Goal: Transaction & Acquisition: Purchase product/service

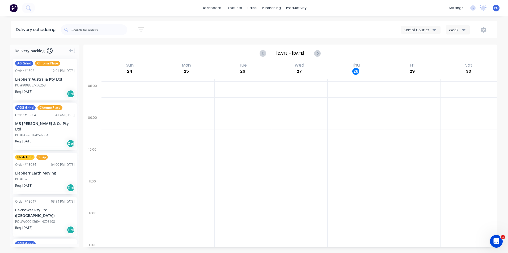
scroll to position [11, 0]
click at [254, 8] on div "sales" at bounding box center [252, 8] width 15 height 8
click at [267, 25] on div "Sales Orders" at bounding box center [272, 25] width 22 height 5
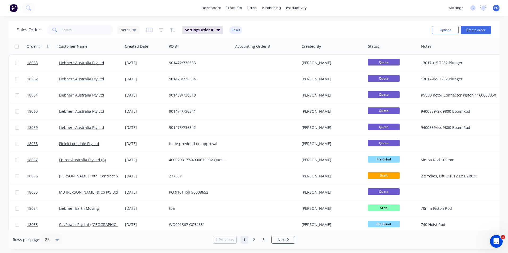
click at [13, 7] on img at bounding box center [14, 8] width 8 height 8
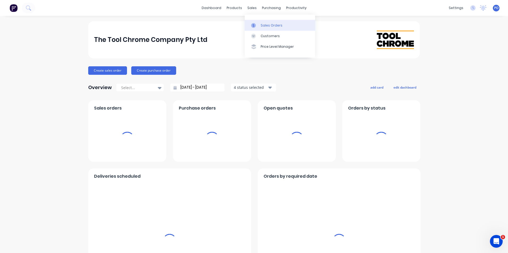
click at [260, 25] on link "Sales Orders" at bounding box center [280, 25] width 70 height 11
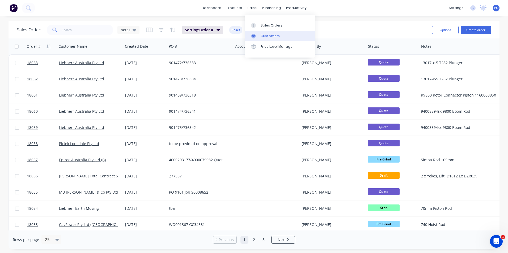
click at [267, 36] on div "Customers" at bounding box center [270, 36] width 19 height 5
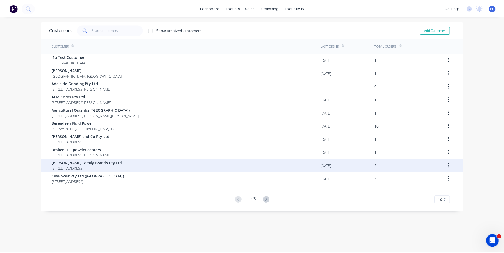
scroll to position [11, 0]
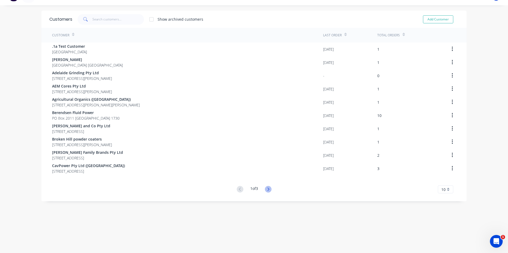
click at [265, 190] on icon at bounding box center [268, 189] width 7 height 7
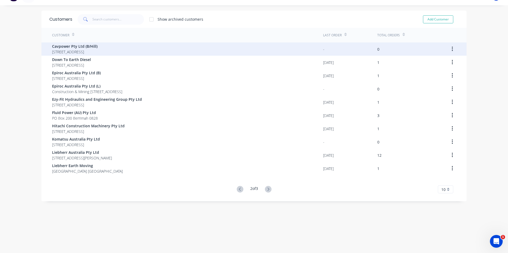
click at [82, 49] on span "[STREET_ADDRESS]" at bounding box center [74, 52] width 45 height 6
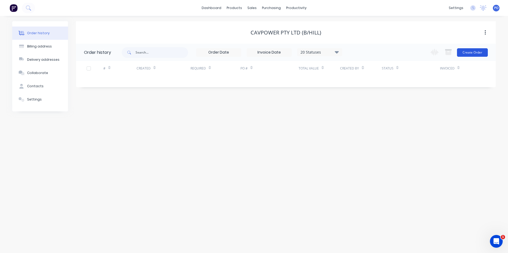
click at [472, 51] on button "Create Order" at bounding box center [472, 52] width 31 height 9
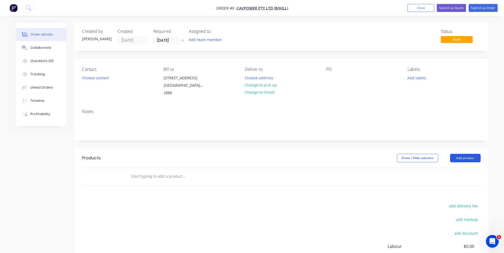
click at [469, 154] on button "Add product" at bounding box center [465, 158] width 31 height 9
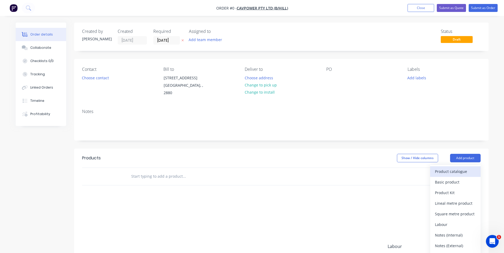
click at [455, 168] on div "Product catalogue" at bounding box center [455, 172] width 41 height 8
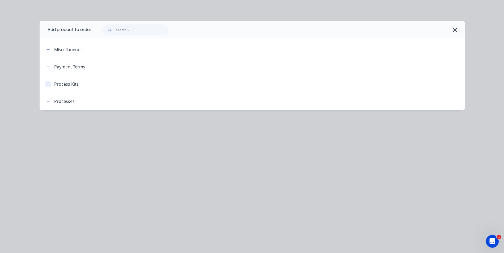
click at [50, 85] on button "button" at bounding box center [48, 84] width 7 height 7
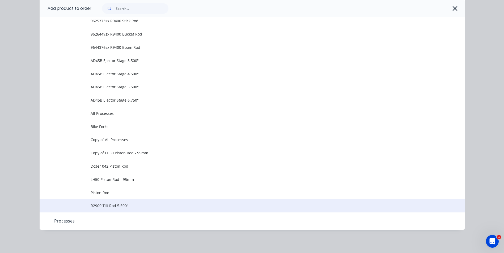
scroll to position [69, 0]
click at [112, 206] on span "R2900 Tilt Rod 5.500"" at bounding box center [240, 206] width 299 height 6
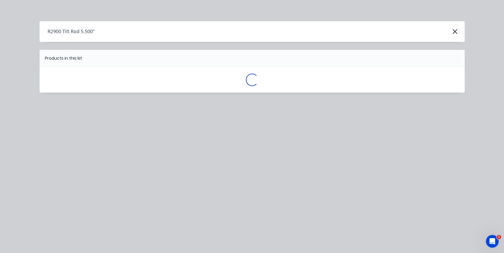
scroll to position [0, 0]
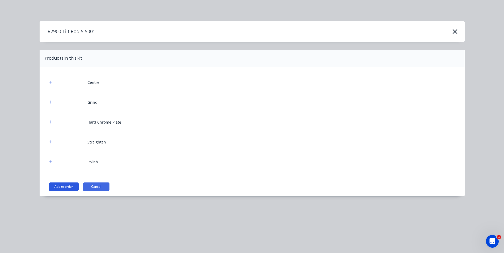
click at [70, 186] on button "Add to order" at bounding box center [64, 187] width 30 height 9
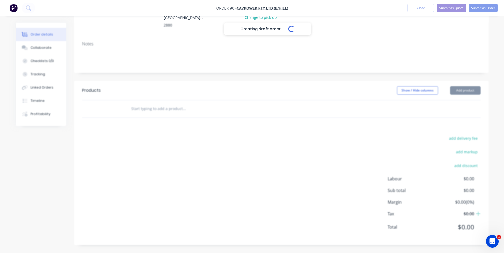
scroll to position [62, 0]
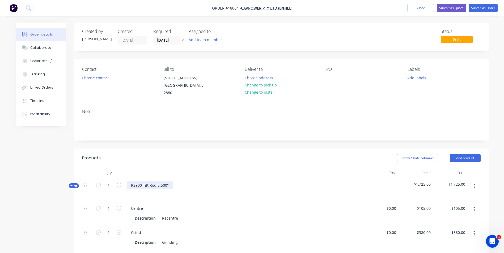
click at [147, 182] on div "R2900 Tilt Rod 5.500"" at bounding box center [150, 186] width 46 height 8
click at [162, 182] on div "R2900 Steer Rod 5.500"" at bounding box center [152, 186] width 50 height 8
click at [171, 182] on div "R2900 Steer Rod 2.500"" at bounding box center [152, 186] width 50 height 8
drag, startPoint x: 171, startPoint y: 178, endPoint x: 131, endPoint y: 179, distance: 40.1
click at [131, 182] on div "R2900 Steer Rod 2.500"" at bounding box center [152, 186] width 50 height 8
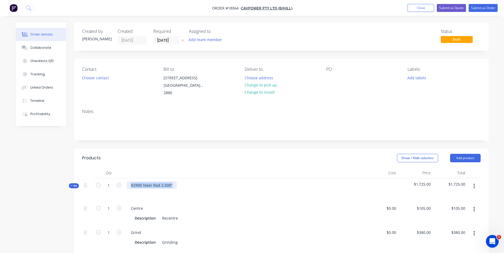
copy div "R2900 Steer Rod 2.500""
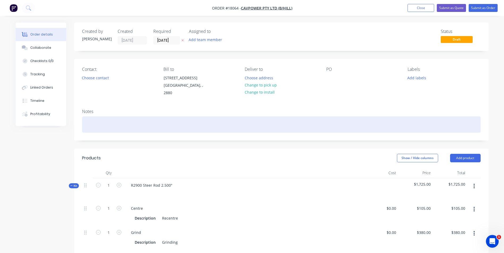
click at [93, 117] on div at bounding box center [281, 125] width 398 height 16
paste div
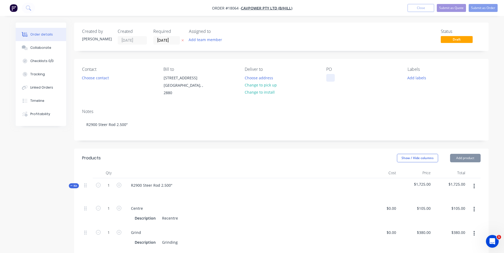
click at [329, 78] on div at bounding box center [330, 78] width 9 height 8
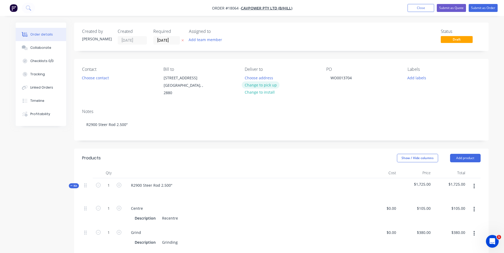
click at [264, 84] on button "Change to pick up" at bounding box center [261, 85] width 38 height 7
click at [418, 80] on button "Add labels" at bounding box center [417, 77] width 24 height 7
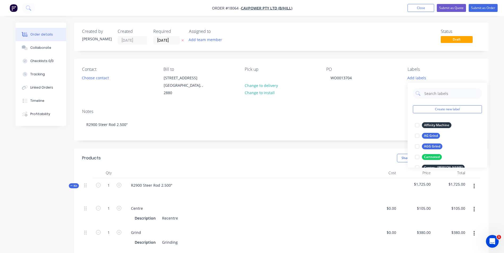
click at [400, 98] on div "Contact Choose contact [PERSON_NAME] to [STREET_ADDRESS] Pick up Change to deli…" at bounding box center [281, 82] width 414 height 46
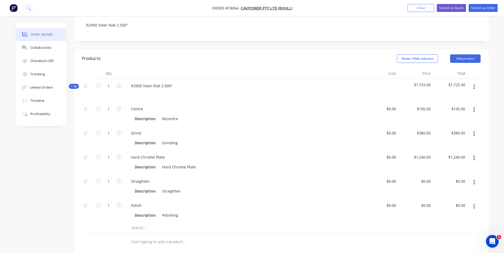
scroll to position [53, 0]
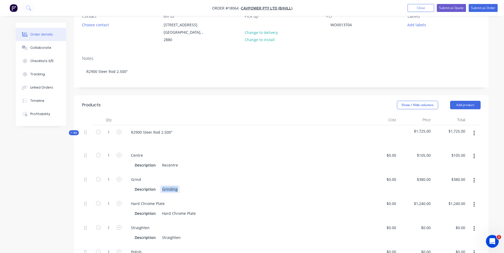
drag, startPoint x: 177, startPoint y: 185, endPoint x: 162, endPoint y: 185, distance: 15.1
click at [162, 186] on div "Grinding" at bounding box center [170, 190] width 20 height 8
paste div
click at [203, 186] on div "Pre grind to clean up 371/4" x 28"x 2.500"" at bounding box center [199, 190] width 78 height 8
drag, startPoint x: 215, startPoint y: 184, endPoint x: 218, endPoint y: 184, distance: 3.2
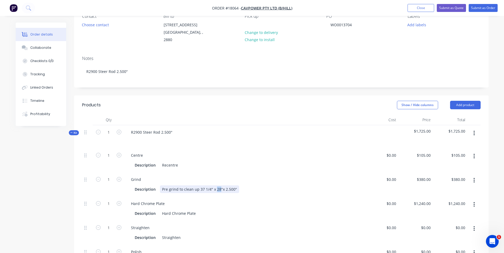
click at [218, 186] on div "Pre grind to clean up 37 1/4" x 28"x 2.500"" at bounding box center [199, 190] width 79 height 8
click at [227, 186] on div "Pre grind to clean up 37 1/4" x 27 1/2"x 2.500"" at bounding box center [203, 190] width 86 height 8
click at [184, 210] on div "Hard Chrome Plate" at bounding box center [179, 214] width 38 height 8
drag, startPoint x: 196, startPoint y: 207, endPoint x: 161, endPoint y: 208, distance: 34.5
click at [162, 210] on div "Hard Chrome Plate" at bounding box center [179, 214] width 38 height 8
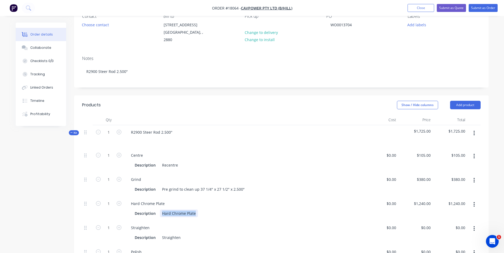
paste div
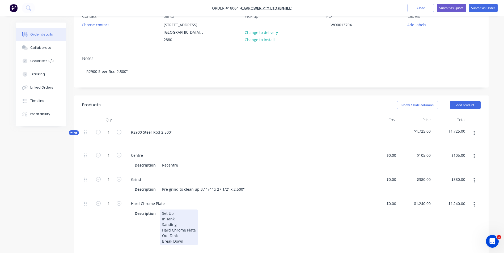
click at [191, 239] on div "Break Down" at bounding box center [179, 242] width 34 height 6
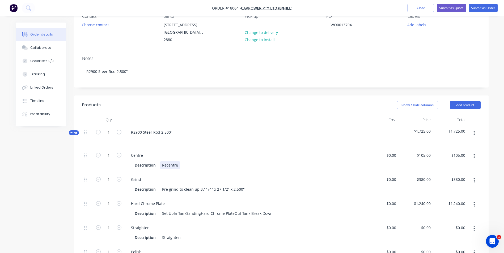
click at [177, 162] on div "Recentre" at bounding box center [170, 166] width 20 height 8
click at [173, 210] on div "Set UpIn TankSandingHard Chrome PlateOut Tank Break Down" at bounding box center [217, 214] width 115 height 8
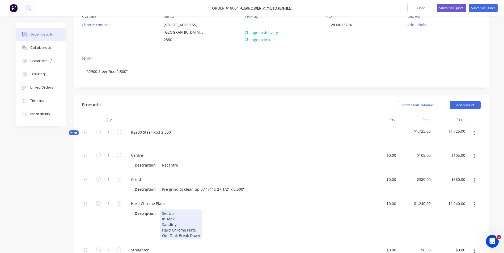
click at [179, 231] on div "Set Up In Tank Sanding Hard Chrome Plate Out Tank Break Down" at bounding box center [181, 225] width 42 height 30
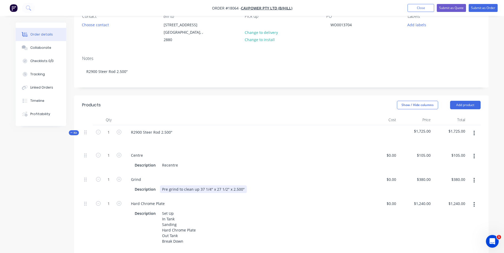
click at [244, 186] on div "Pre grind to clean up 37 1/4" x 27 1/2" x 2.500"" at bounding box center [203, 190] width 87 height 8
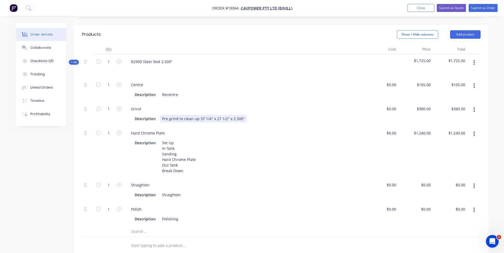
scroll to position [133, 0]
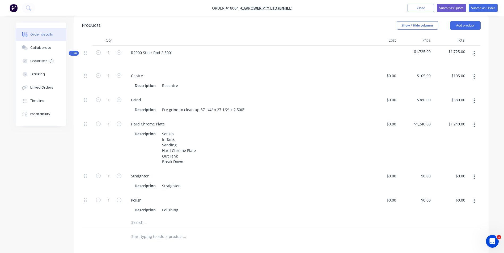
click at [153, 219] on input "text" at bounding box center [184, 223] width 106 height 11
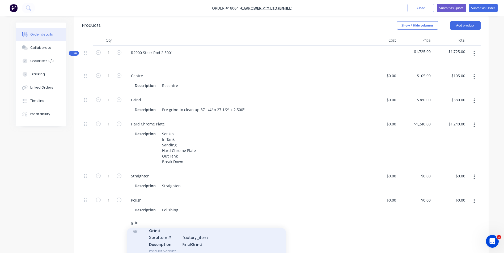
type input "grin"
click at [203, 236] on div "Grin d Xero Item # factory_item Description Final Grin d Product variant" at bounding box center [206, 241] width 159 height 36
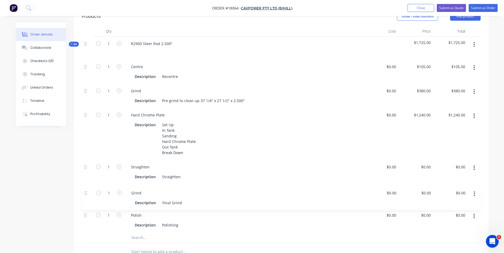
scroll to position [144, 0]
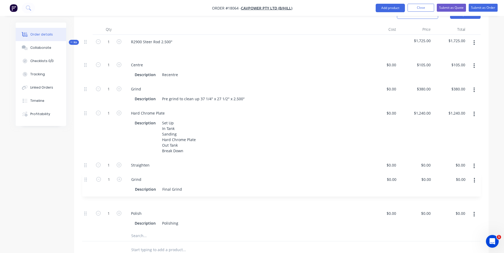
drag, startPoint x: 86, startPoint y: 219, endPoint x: 85, endPoint y: 177, distance: 41.2
click at [85, 177] on div "1 Centre Description Recentre $0.00 $0.00 $105.00 $105.00 $105.00 $105.00 1 Gri…" at bounding box center [281, 144] width 398 height 173
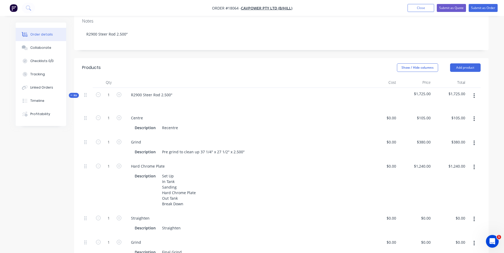
scroll to position [117, 0]
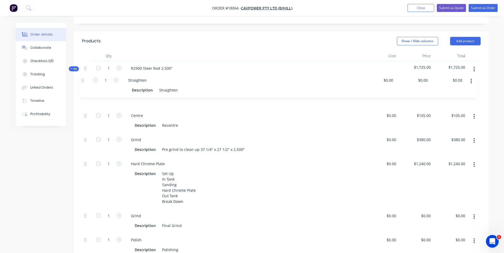
drag, startPoint x: 85, startPoint y: 187, endPoint x: 82, endPoint y: 79, distance: 107.6
click at [82, 84] on div "1 Centre Description Recentre $0.00 $0.00 $105.00 $105.00 $105.00 $105.00 1 Gri…" at bounding box center [281, 170] width 398 height 173
click at [181, 222] on div "Final Grind" at bounding box center [172, 226] width 24 height 8
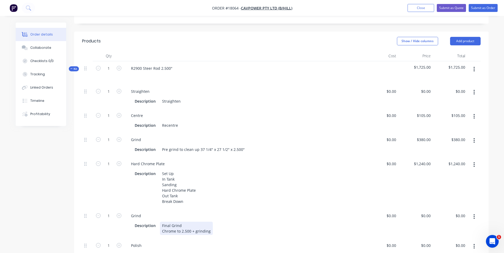
click at [162, 225] on div "Final Grind Chrome to 2.500 + grinding" at bounding box center [186, 228] width 53 height 13
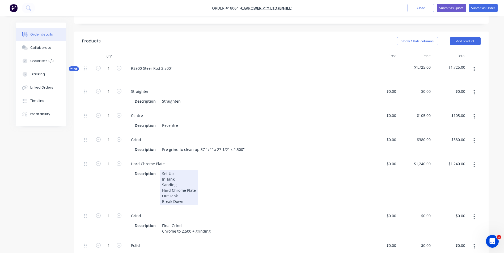
click at [196, 185] on div "Set Up In Tank Sanding Hard Chrome Plate Out Tank Break Down" at bounding box center [179, 188] width 38 height 36
drag, startPoint x: 209, startPoint y: 185, endPoint x: 196, endPoint y: 185, distance: 12.8
click at [196, 185] on div "Set Up In Tank Sanding Hard Chrome Plate Chrome to 2.500 + grinding Out Tank Br…" at bounding box center [204, 188] width 88 height 36
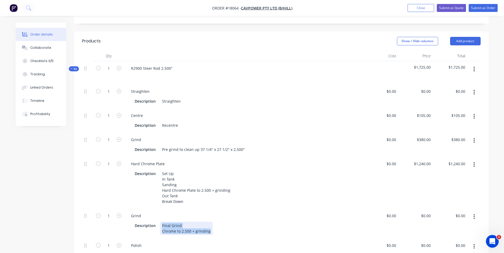
drag, startPoint x: 210, startPoint y: 226, endPoint x: 160, endPoint y: 218, distance: 50.8
click at [161, 222] on div "Final Grind Chrome to 2.500 + grinding" at bounding box center [186, 228] width 53 height 13
click at [167, 225] on div "Final Grind Chrome to 2.500 + grinding" at bounding box center [186, 228] width 53 height 13
drag, startPoint x: 162, startPoint y: 226, endPoint x: 212, endPoint y: 228, distance: 50.8
click at [212, 228] on div "Description Final Grind Chrome to 2.500 + grinding" at bounding box center [243, 228] width 221 height 13
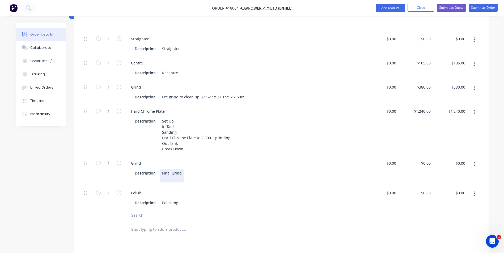
scroll to position [170, 0]
click at [181, 169] on div "Final Grind" at bounding box center [172, 173] width 24 height 8
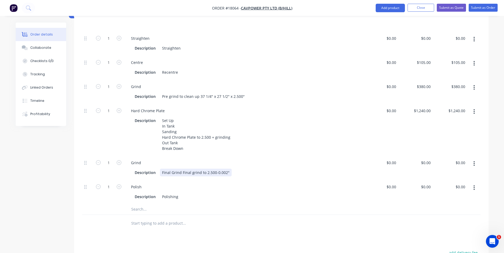
click at [182, 169] on div "Final Grind Final grind to 2.500-0.002"" at bounding box center [196, 173] width 72 height 8
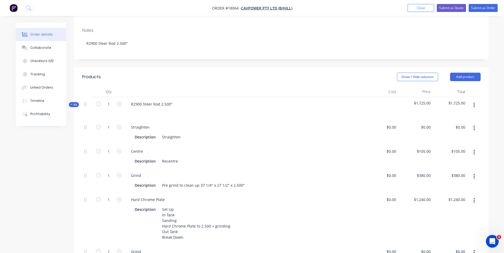
scroll to position [37, 0]
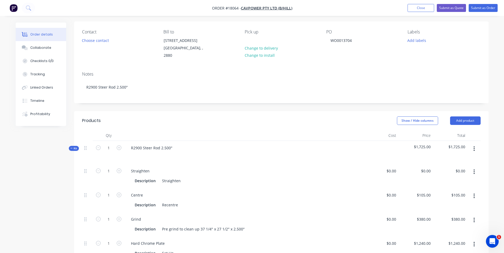
click at [474, 170] on icon "button" at bounding box center [474, 172] width 1 height 5
click at [445, 203] on div "Delete" at bounding box center [455, 207] width 41 height 8
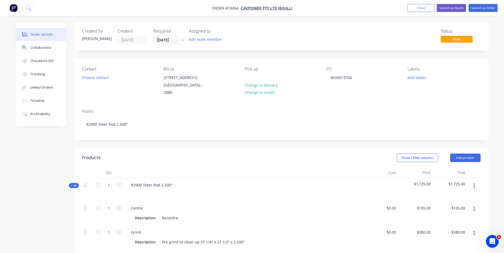
scroll to position [0, 0]
click at [354, 79] on div "WO0013704" at bounding box center [341, 78] width 30 height 8
click at [420, 80] on button "Add labels" at bounding box center [417, 77] width 24 height 7
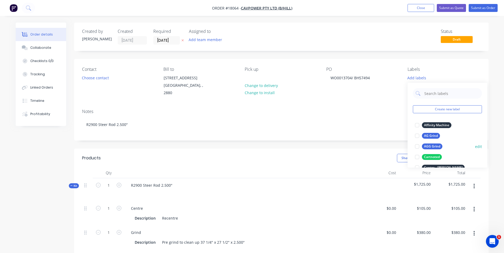
click at [426, 147] on div "AGG Grind" at bounding box center [432, 147] width 20 height 6
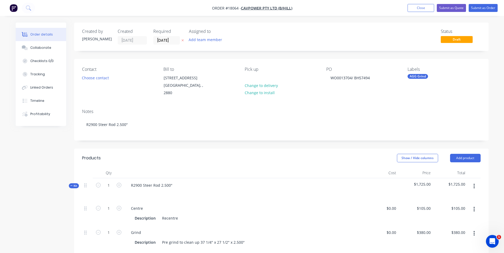
click at [315, 109] on div "Notes" at bounding box center [281, 111] width 398 height 5
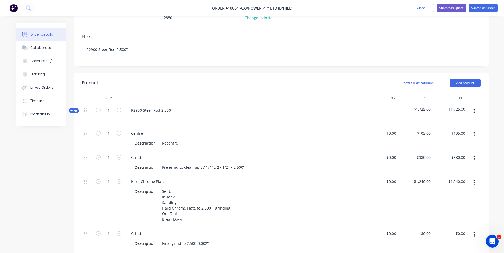
scroll to position [27, 0]
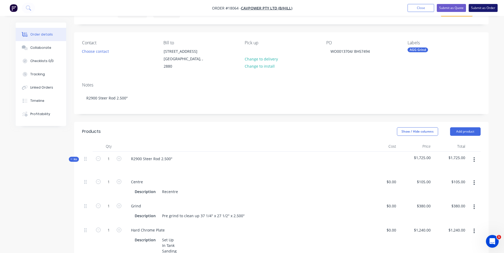
click at [490, 10] on button "Submit as Order" at bounding box center [483, 8] width 29 height 8
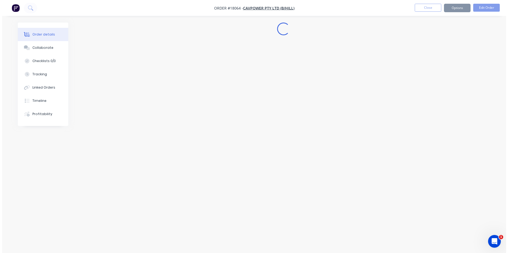
scroll to position [0, 0]
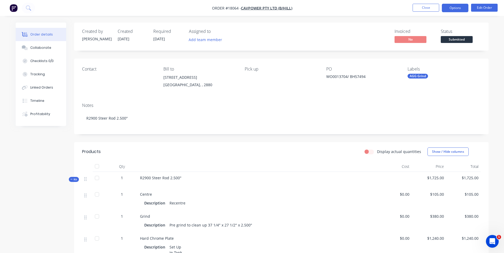
click at [463, 9] on button "Options" at bounding box center [455, 8] width 27 height 9
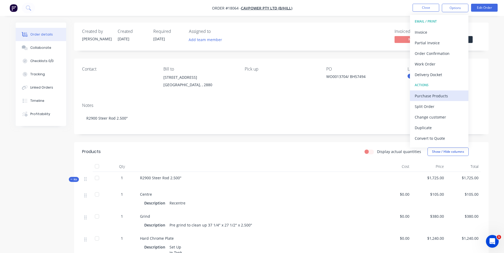
click at [442, 97] on div "Purchase Products" at bounding box center [439, 96] width 49 height 8
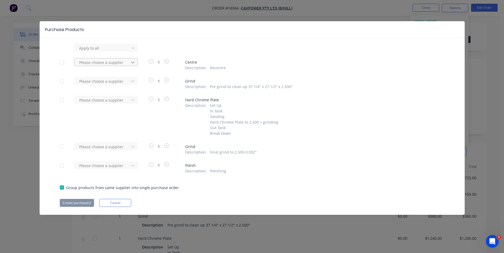
click at [134, 51] on icon at bounding box center [132, 47] width 5 height 5
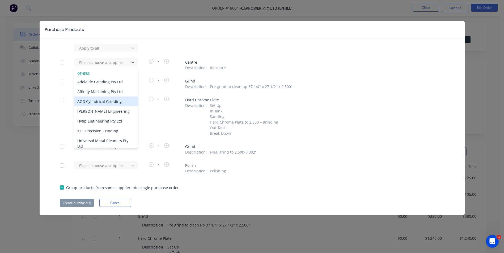
click at [105, 103] on div "AGG Cylindrical Grinding" at bounding box center [106, 102] width 64 height 10
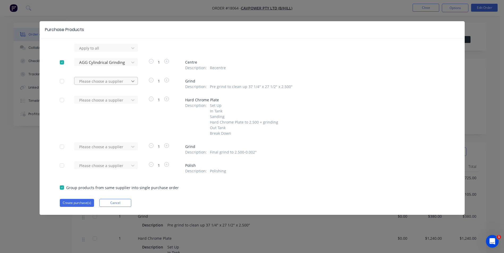
click at [137, 52] on div at bounding box center [133, 48] width 10 height 9
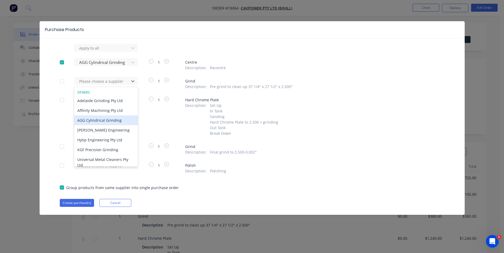
click at [110, 120] on div "AGG Cylindrical Grinding" at bounding box center [106, 121] width 64 height 10
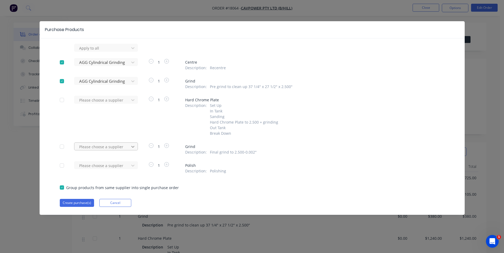
click at [132, 51] on icon at bounding box center [132, 47] width 5 height 5
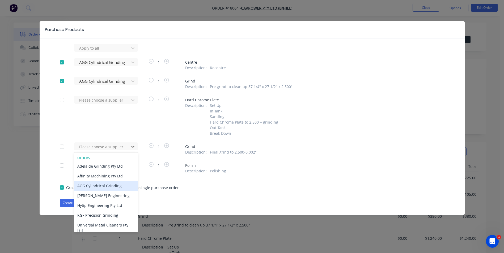
click at [116, 186] on div "AGG Cylindrical Grinding" at bounding box center [106, 186] width 64 height 10
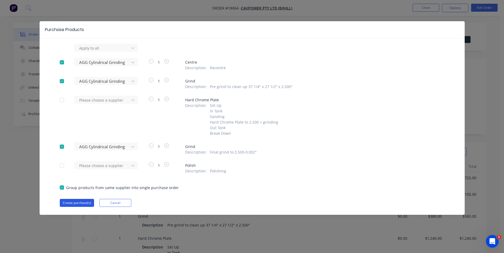
click at [78, 207] on button "Create purchase(s)" at bounding box center [77, 203] width 34 height 8
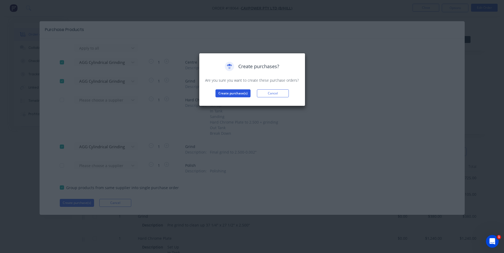
click at [235, 96] on button "Create purchase(s)" at bounding box center [232, 94] width 35 height 8
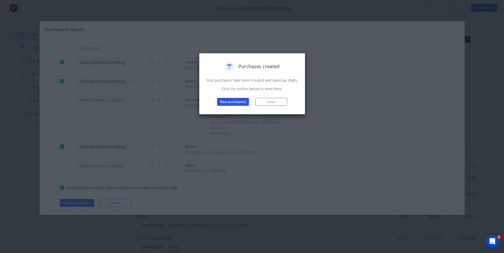
click at [236, 101] on button "View purchase(s)" at bounding box center [233, 102] width 32 height 8
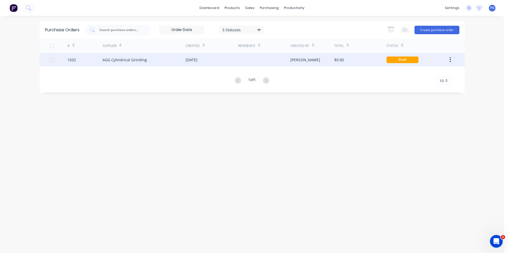
click at [229, 60] on div "[DATE]" at bounding box center [212, 59] width 52 height 13
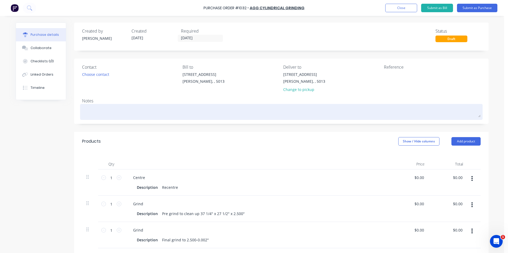
click at [90, 112] on textarea at bounding box center [281, 111] width 398 height 12
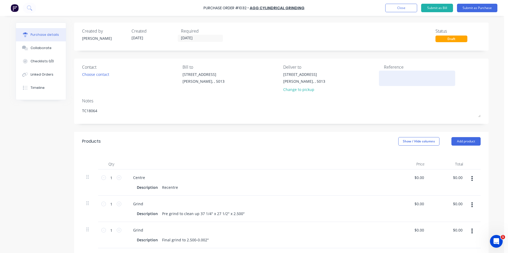
type textarea "TC18064"
click at [390, 76] on textarea at bounding box center [417, 78] width 66 height 12
click at [201, 38] on input "[DATE]" at bounding box center [200, 38] width 45 height 7
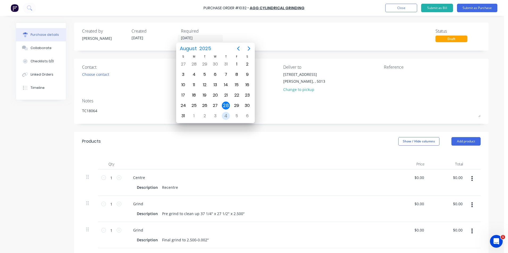
click at [226, 114] on div "4" at bounding box center [226, 116] width 8 height 8
type input "[DATE]"
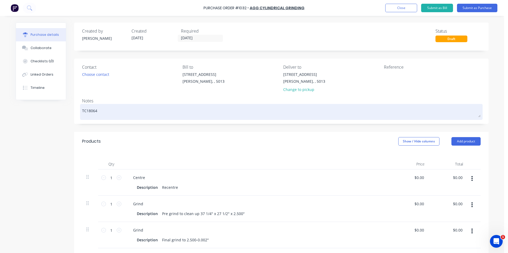
click at [101, 109] on textarea "TC18064" at bounding box center [281, 111] width 398 height 12
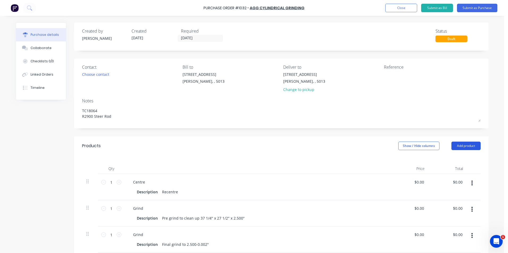
type textarea "TC18064 R2900 Steer Rod"
click at [459, 146] on button "Add product" at bounding box center [465, 146] width 29 height 9
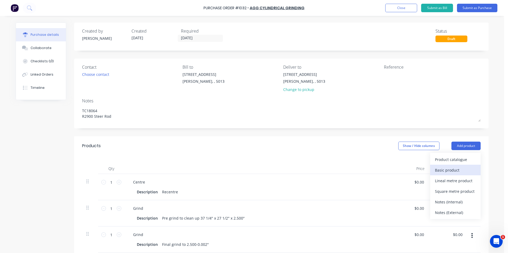
click at [451, 170] on div "Basic product" at bounding box center [455, 171] width 41 height 8
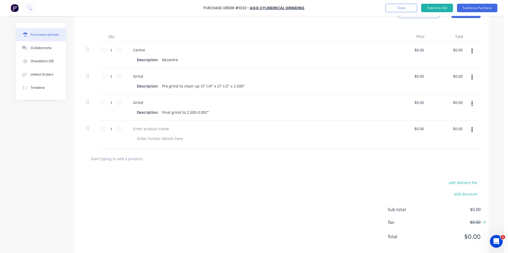
scroll to position [133, 0]
drag, startPoint x: 165, startPoint y: 138, endPoint x: 156, endPoint y: 115, distance: 24.5
click at [156, 114] on div "1 1 Centre Description Recentre $0.00 $0.00 $0.00 $0.00 1 1 Grind Description P…" at bounding box center [281, 94] width 398 height 107
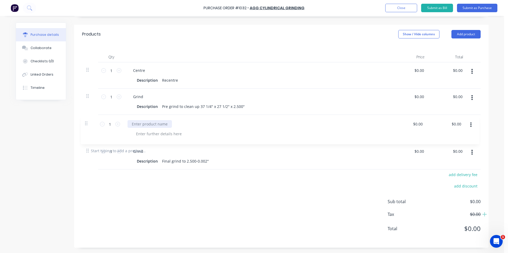
scroll to position [117, 0]
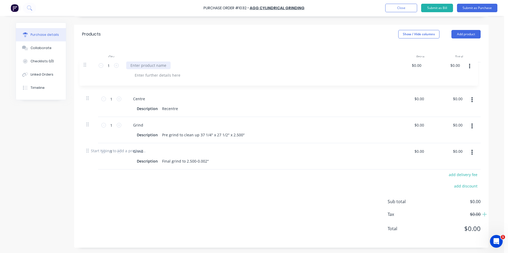
drag, startPoint x: 84, startPoint y: 133, endPoint x: 84, endPoint y: 63, distance: 69.9
click at [84, 63] on div "1 1 Centre Description Recentre $0.00 $0.00 $0.00 $0.00 1 1 Grind Description P…" at bounding box center [281, 101] width 398 height 79
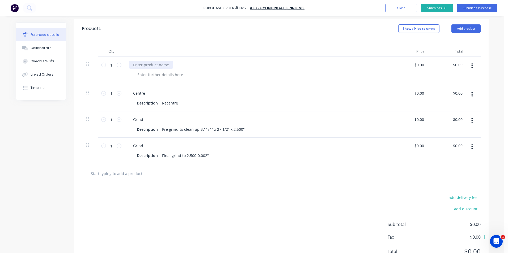
click at [134, 63] on div at bounding box center [151, 65] width 44 height 8
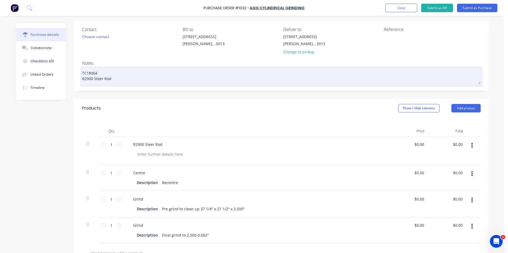
click at [110, 79] on textarea "TC18064 R2900 Steer Rod" at bounding box center [281, 76] width 398 height 16
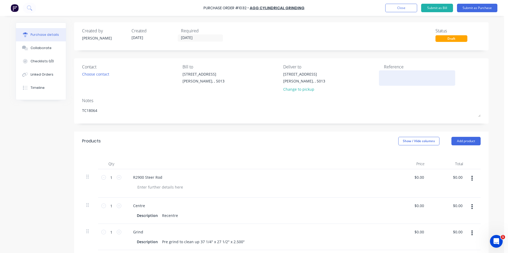
scroll to position [0, 0]
type textarea "TC18064"
click at [86, 76] on div "Choose contact" at bounding box center [95, 75] width 27 height 6
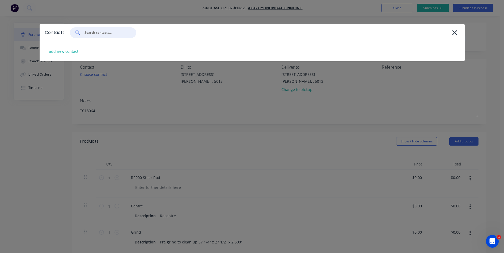
click at [100, 31] on input "text" at bounding box center [106, 32] width 44 height 5
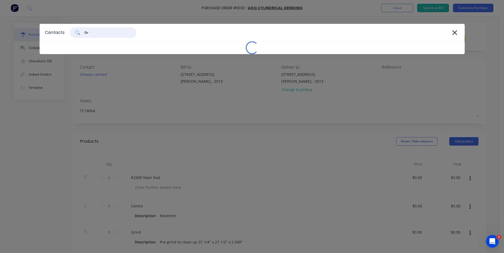
type input "G"
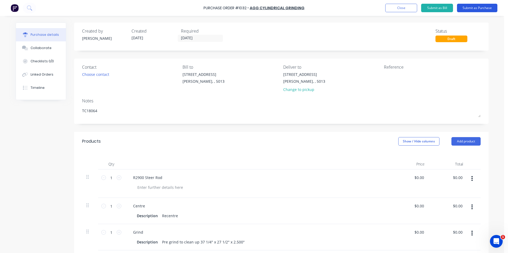
click at [475, 10] on button "Submit as Purchase" at bounding box center [477, 8] width 40 height 9
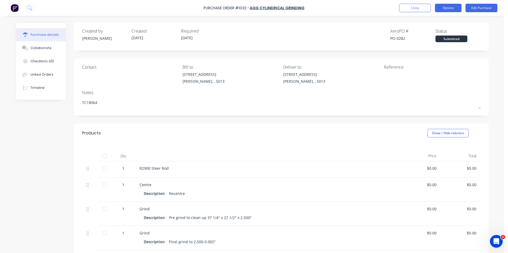
click at [453, 10] on button "Options" at bounding box center [448, 8] width 27 height 9
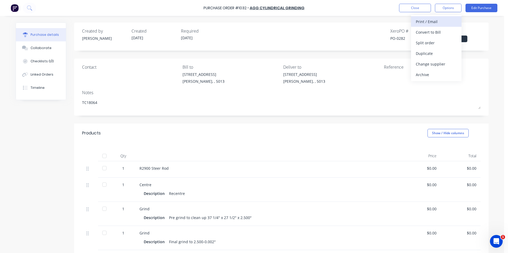
click at [422, 23] on div "Print / Email" at bounding box center [436, 22] width 41 height 8
click at [435, 44] on div "Without pricing" at bounding box center [436, 43] width 41 height 8
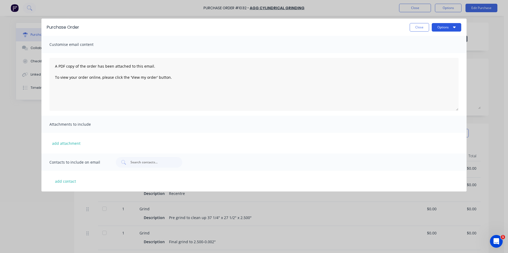
click at [446, 29] on button "Options" at bounding box center [446, 27] width 29 height 9
click at [425, 41] on div "Print" at bounding box center [435, 41] width 41 height 8
click at [427, 29] on button "Close" at bounding box center [419, 27] width 19 height 9
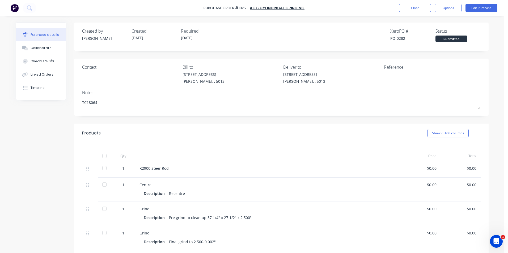
click at [13, 9] on img at bounding box center [15, 8] width 8 height 8
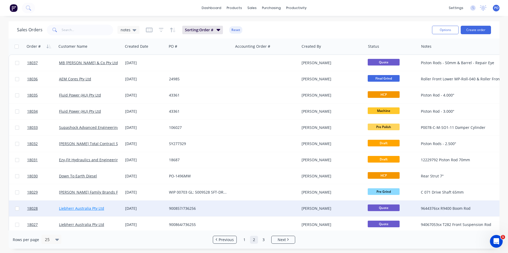
click at [93, 209] on link "Liebherr Australia Pty Ltd" at bounding box center [81, 208] width 45 height 5
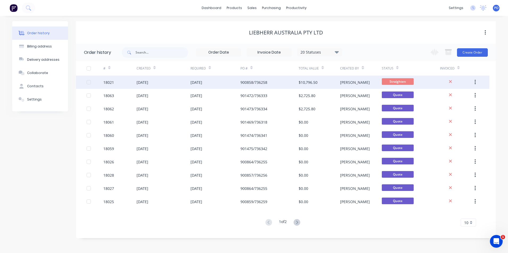
click at [227, 85] on div "20 Aug 2025" at bounding box center [215, 82] width 50 height 13
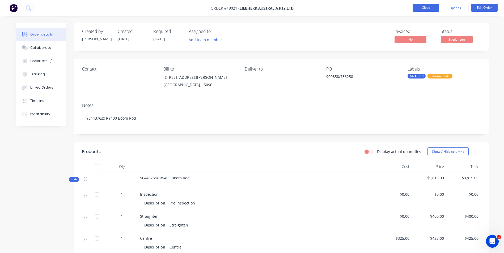
click at [422, 10] on button "Close" at bounding box center [426, 8] width 27 height 8
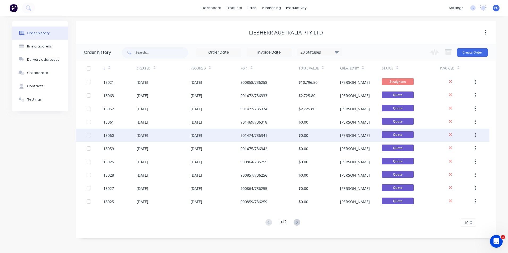
click at [147, 136] on div "[DATE]" at bounding box center [143, 136] width 12 height 6
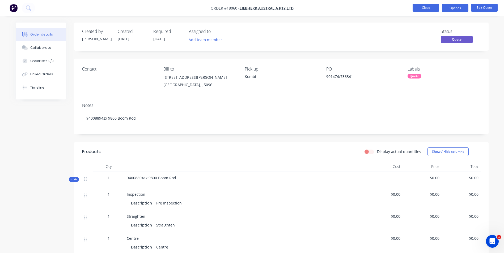
click at [422, 8] on button "Close" at bounding box center [426, 8] width 27 height 8
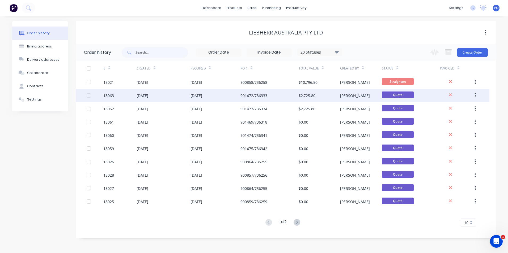
click at [132, 95] on div "18063" at bounding box center [119, 95] width 33 height 13
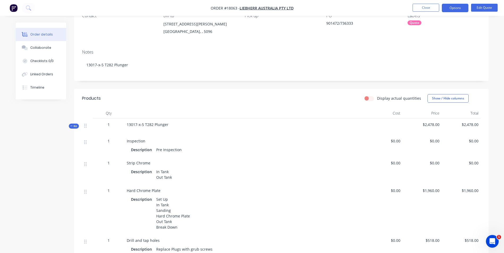
scroll to position [80, 0]
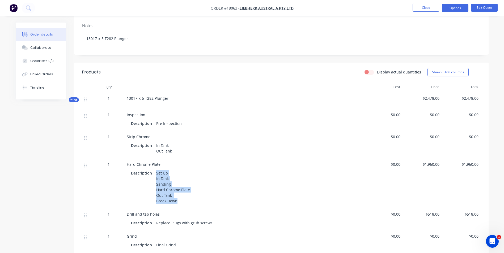
drag, startPoint x: 155, startPoint y: 172, endPoint x: 182, endPoint y: 200, distance: 38.7
click at [182, 200] on div "Set Up In Tank Sanding Hard Chrome Plate Out Tank Break Down" at bounding box center [173, 187] width 38 height 36
drag, startPoint x: 182, startPoint y: 200, endPoint x: 164, endPoint y: 190, distance: 20.0
copy div "Set Up In Tank Sanding Hard Chrome Plate Out Tank Break Down"
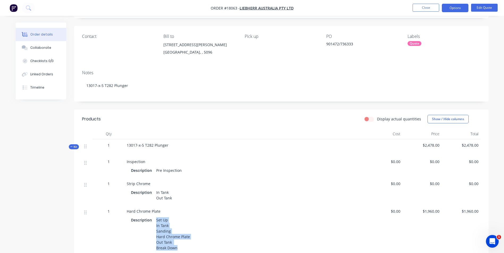
scroll to position [0, 0]
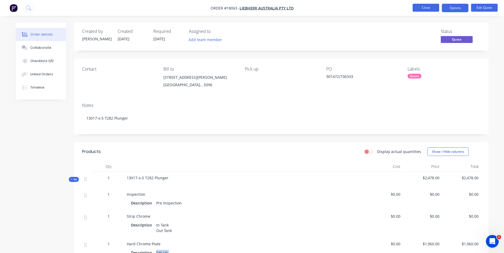
click at [426, 8] on button "Close" at bounding box center [426, 8] width 27 height 8
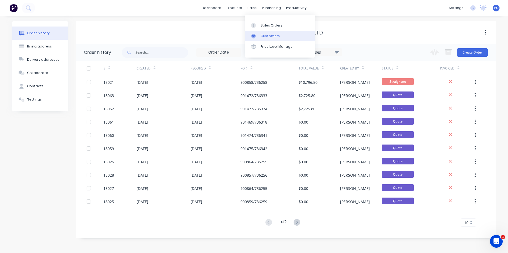
click at [259, 38] on div at bounding box center [255, 36] width 8 height 5
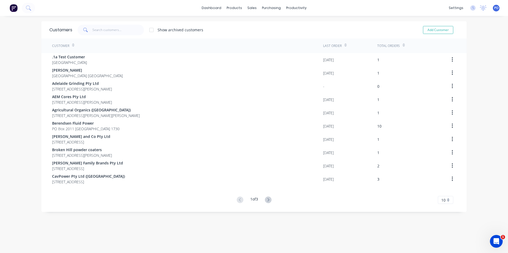
drag, startPoint x: 268, startPoint y: 200, endPoint x: 137, endPoint y: 110, distance: 158.5
click at [268, 200] on icon at bounding box center [268, 200] width 7 height 7
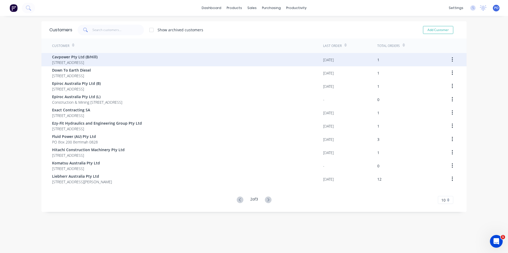
click at [97, 59] on span "Cavpower Pty Ltd (B/Hill)" at bounding box center [74, 57] width 45 height 6
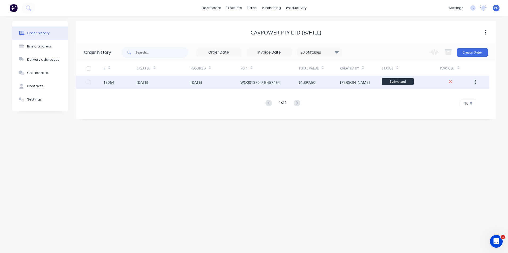
click at [218, 79] on div "[DATE]" at bounding box center [215, 82] width 50 height 13
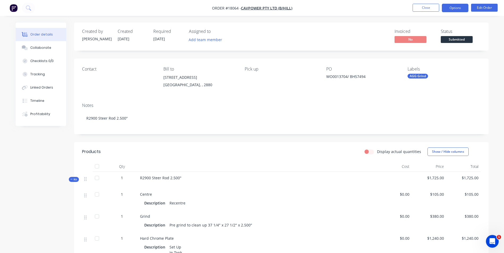
click at [465, 9] on button "Options" at bounding box center [455, 8] width 27 height 9
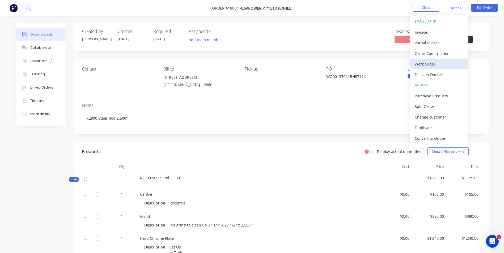
click at [442, 63] on div "Work Order" at bounding box center [439, 64] width 49 height 8
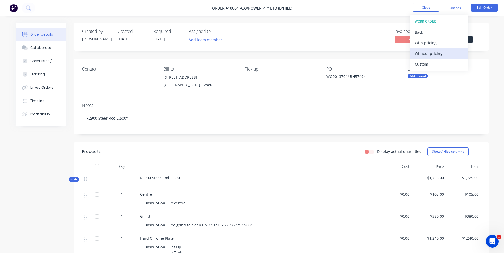
click at [445, 53] on div "Without pricing" at bounding box center [439, 54] width 49 height 8
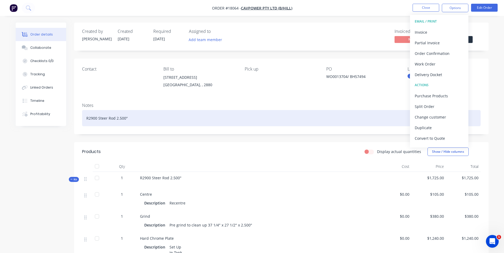
click at [245, 120] on div "R2900 Steer Rod 2.500"" at bounding box center [281, 118] width 398 height 16
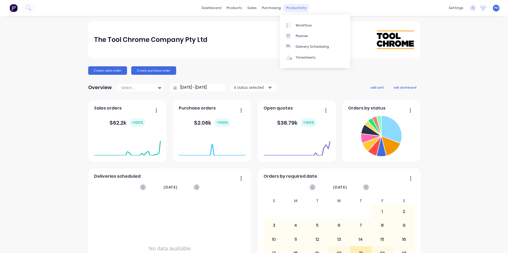
click at [287, 8] on div "productivity" at bounding box center [296, 8] width 26 height 8
click at [298, 28] on link "Workflow" at bounding box center [315, 25] width 70 height 11
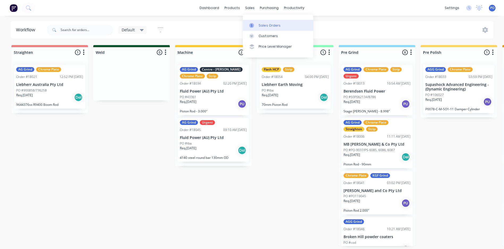
click at [262, 24] on div "Sales Orders" at bounding box center [270, 25] width 22 height 5
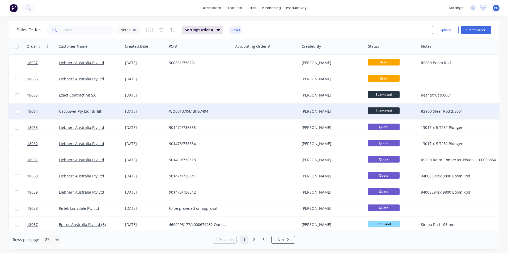
click at [252, 114] on div at bounding box center [266, 112] width 66 height 16
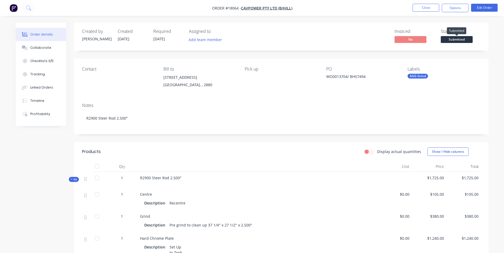
click at [464, 38] on span "Submitted" at bounding box center [457, 39] width 32 height 7
click at [494, 44] on div "Order details Collaborate Checklists 0/0 Tracking Linked Orders Timeline Profit…" at bounding box center [252, 210] width 504 height 421
click at [426, 11] on button "Close" at bounding box center [426, 8] width 27 height 8
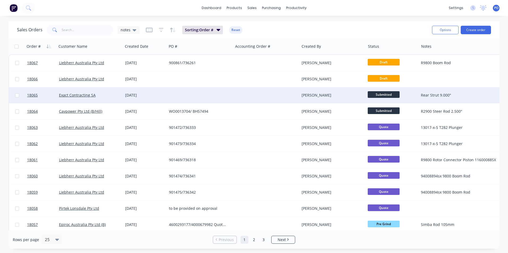
click at [396, 96] on span "Submitted" at bounding box center [384, 94] width 32 height 7
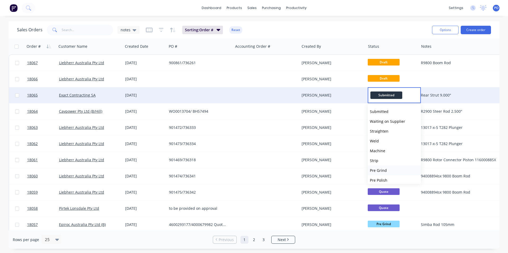
click at [385, 172] on span "Pre Grind" at bounding box center [378, 170] width 17 height 5
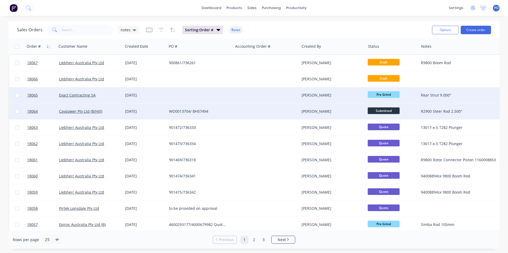
click at [390, 111] on span "Submitted" at bounding box center [384, 111] width 32 height 7
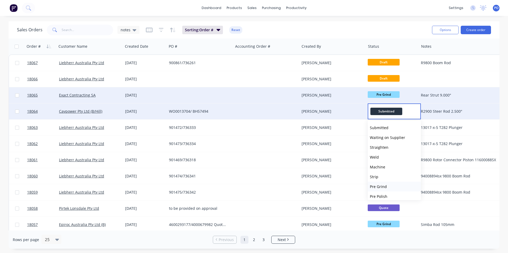
click at [378, 184] on button "Pre Grind" at bounding box center [394, 187] width 53 height 10
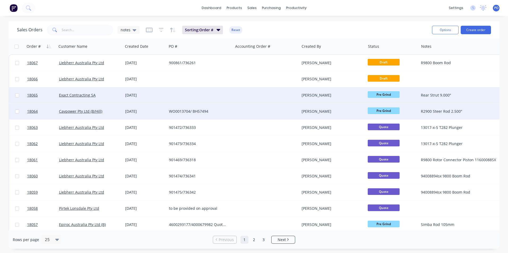
click at [12, 7] on img at bounding box center [14, 8] width 8 height 8
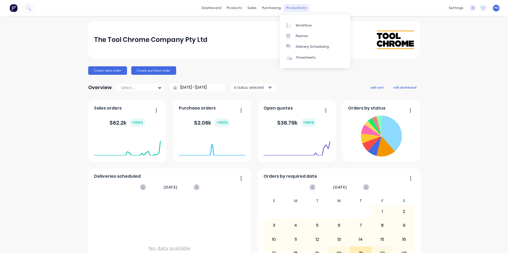
click at [293, 9] on div "productivity" at bounding box center [296, 8] width 26 height 8
click at [292, 24] on div at bounding box center [290, 25] width 8 height 5
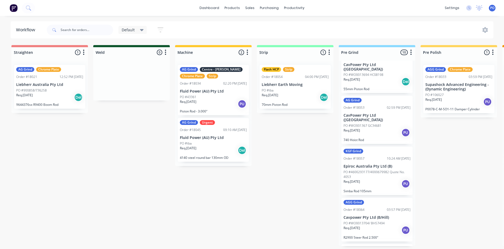
scroll to position [295, 0]
